Goal: Transaction & Acquisition: Purchase product/service

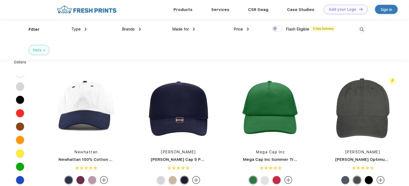
click at [137, 28] on div "Brands" at bounding box center [131, 29] width 19 height 6
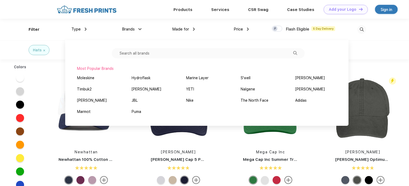
click at [149, 52] on input "text" at bounding box center [208, 53] width 193 height 10
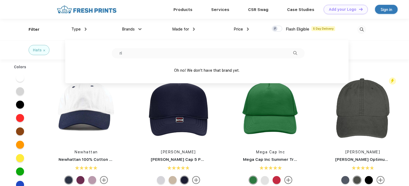
type input "r"
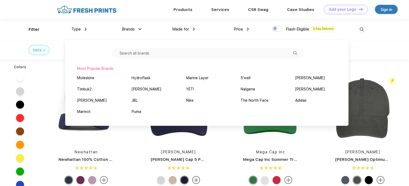
click at [383, 49] on div "Hats" at bounding box center [204, 49] width 409 height 19
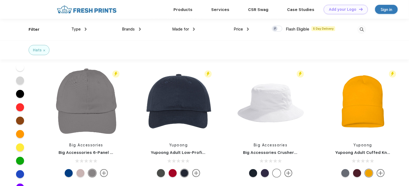
scroll to position [81, 0]
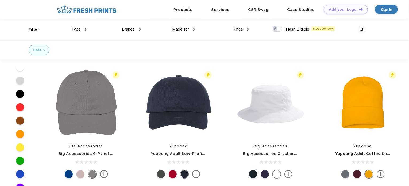
click at [21, 94] on div at bounding box center [20, 94] width 8 height 8
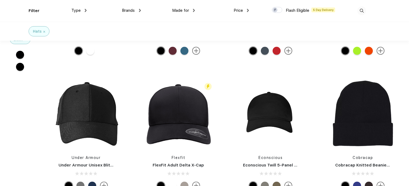
scroll to position [87, 0]
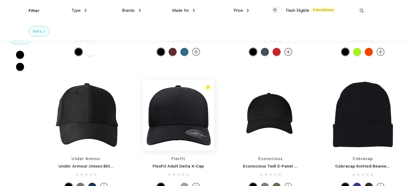
click at [176, 126] on img at bounding box center [178, 114] width 71 height 71
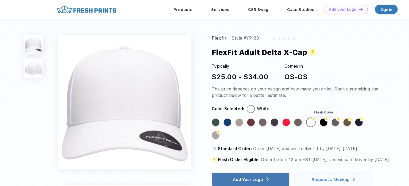
click at [326, 124] on div "Flash Color" at bounding box center [323, 121] width 7 height 7
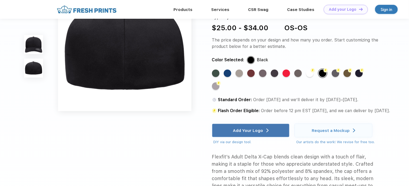
scroll to position [194, 0]
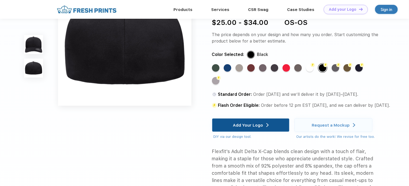
click at [253, 121] on div "Add Your Logo" at bounding box center [251, 124] width 36 height 13
